Goal: Information Seeking & Learning: Learn about a topic

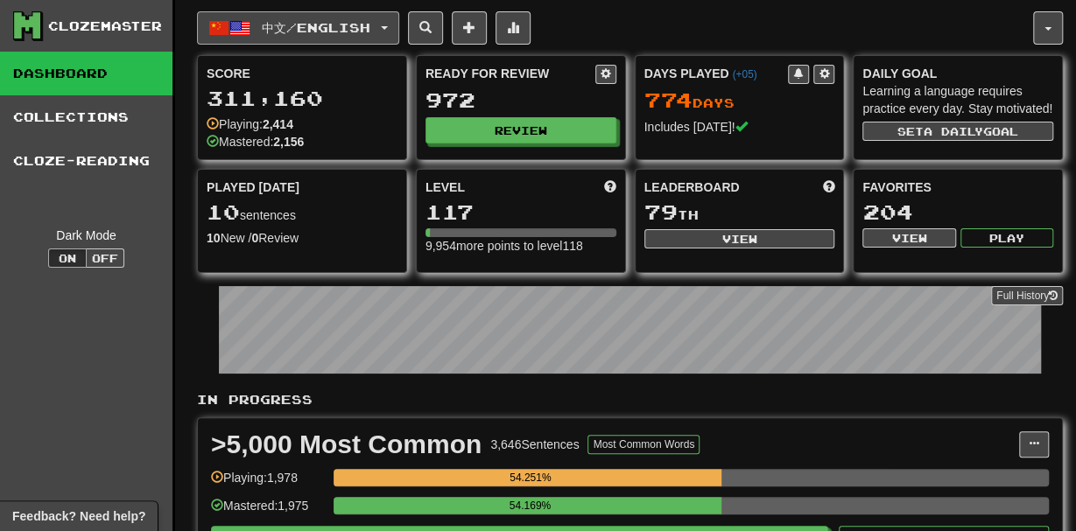
click at [282, 31] on span "中文 / English" at bounding box center [316, 27] width 109 height 15
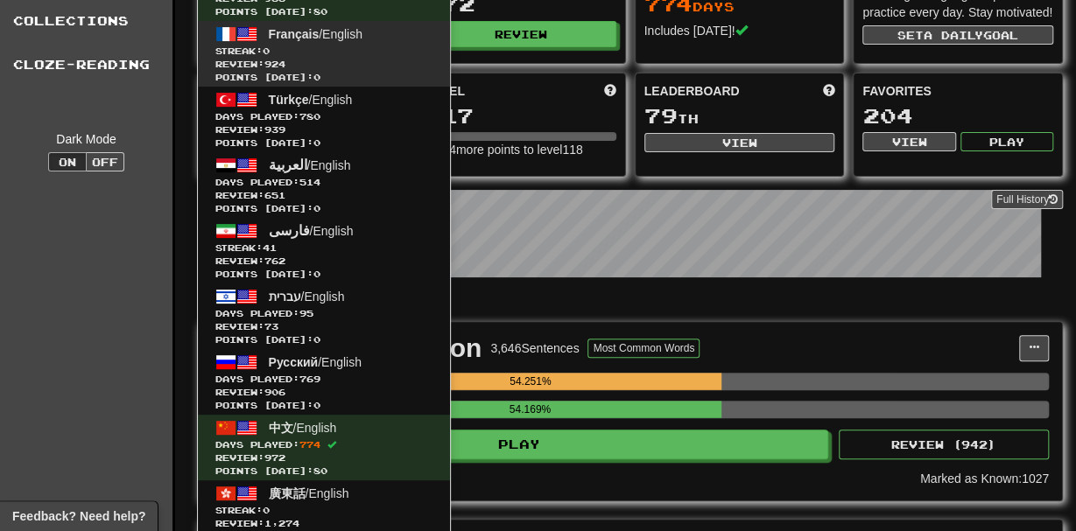
scroll to position [96, 0]
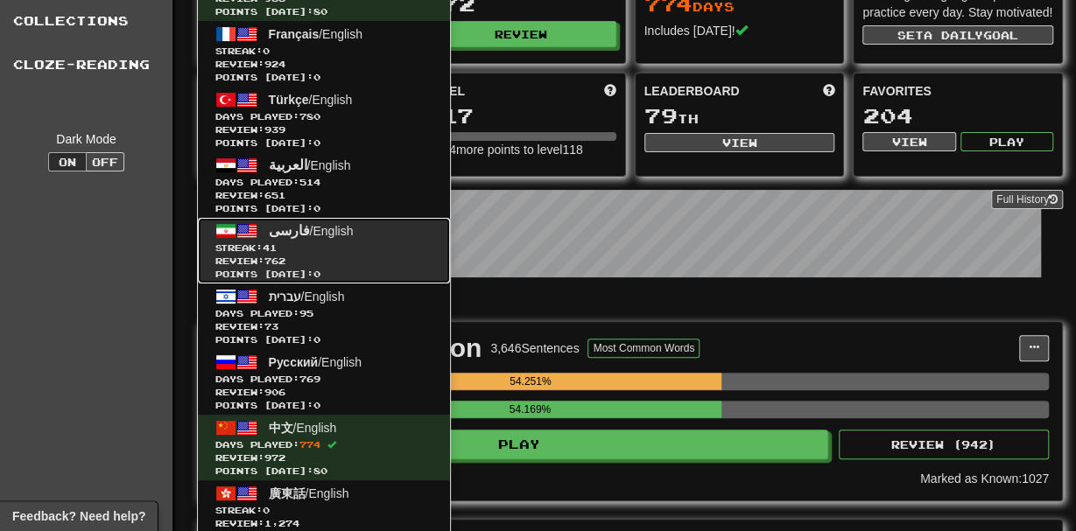
click at [333, 242] on span "Streak: 41" at bounding box center [323, 248] width 217 height 13
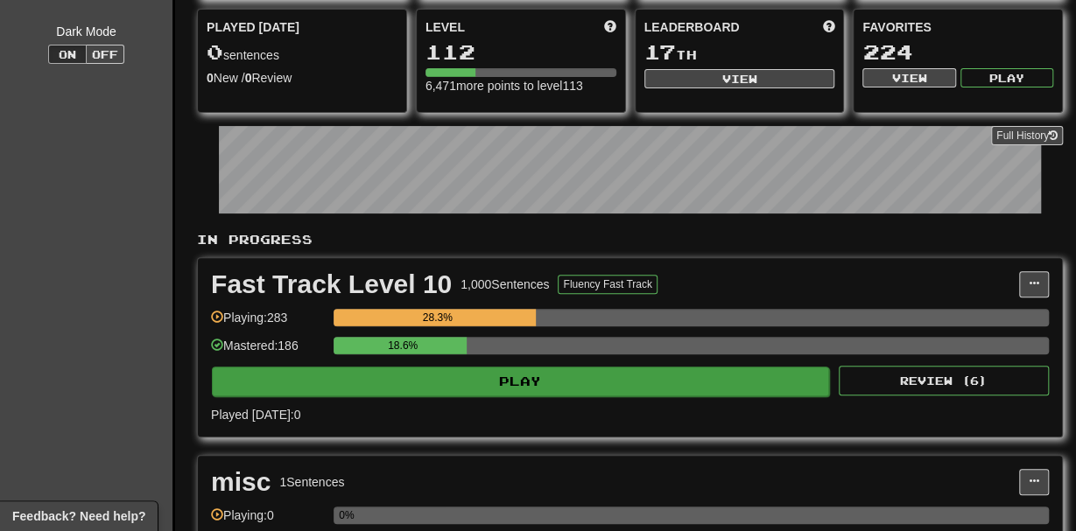
scroll to position [165, 0]
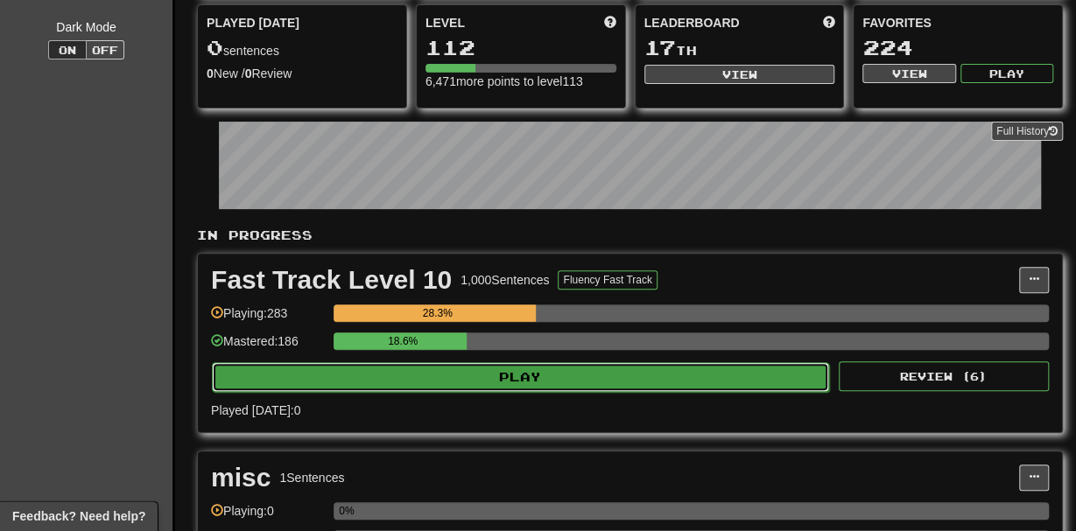
click at [620, 375] on button "Play" at bounding box center [520, 377] width 617 height 30
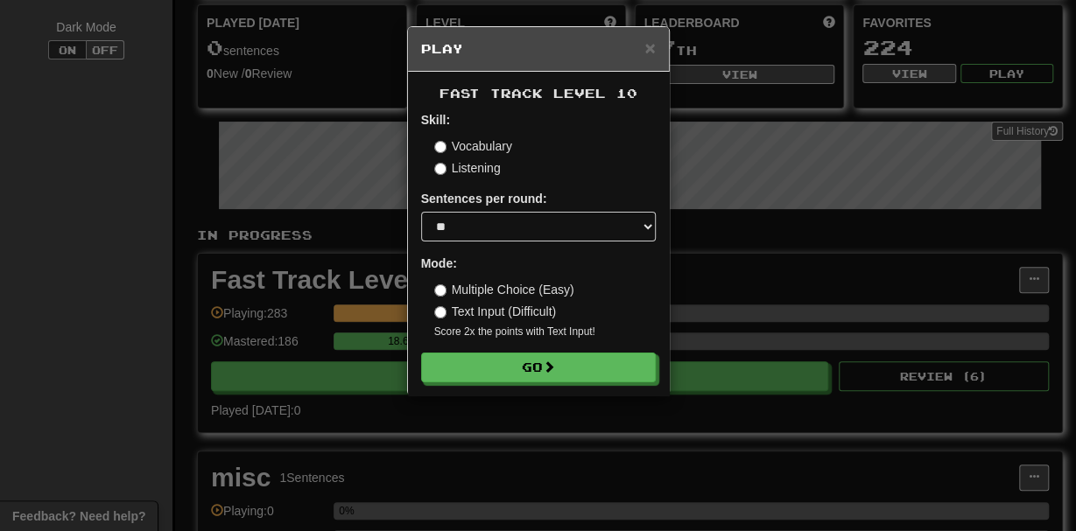
click at [447, 171] on label "Listening" at bounding box center [467, 168] width 67 height 18
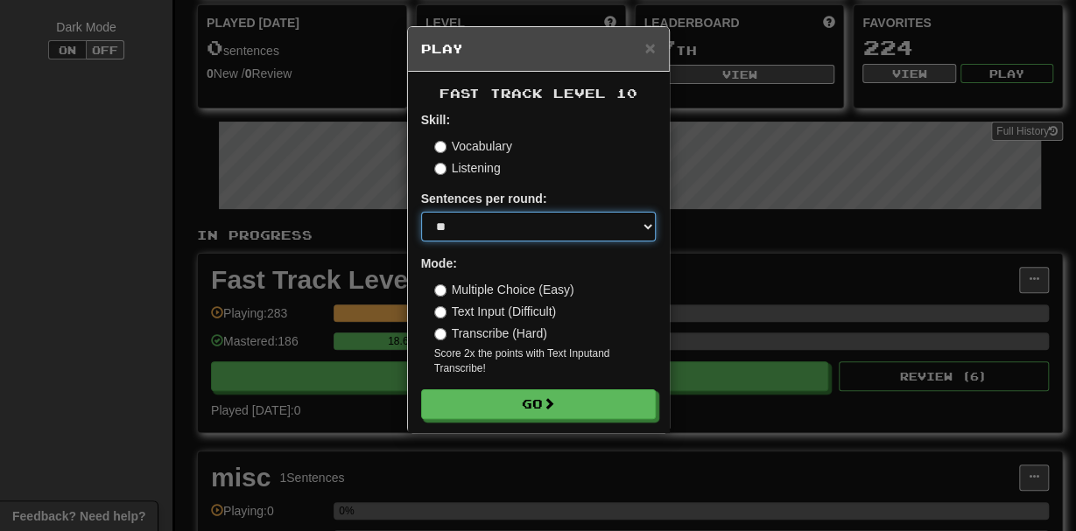
click at [421, 212] on select "* ** ** ** ** ** *** ********" at bounding box center [538, 227] width 235 height 30
select select "*"
click option "*" at bounding box center [0, 0] width 0 height 0
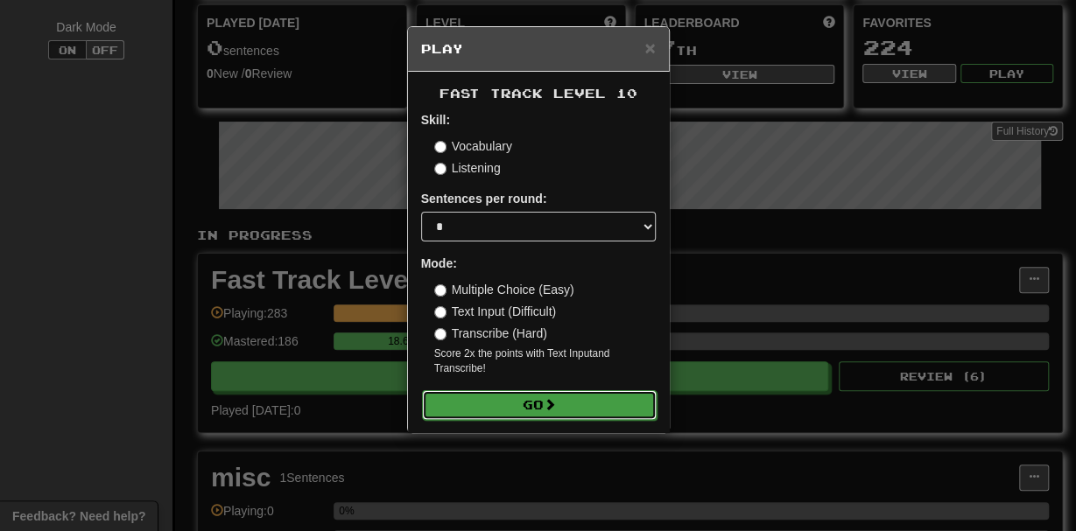
click at [509, 410] on button "Go" at bounding box center [539, 405] width 235 height 30
